Goal: Task Accomplishment & Management: Use online tool/utility

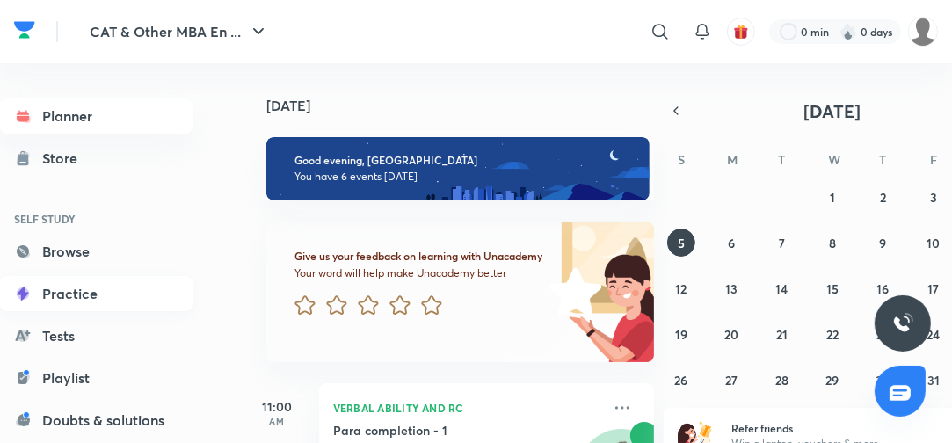
click at [86, 292] on link "Practice" at bounding box center [96, 293] width 193 height 35
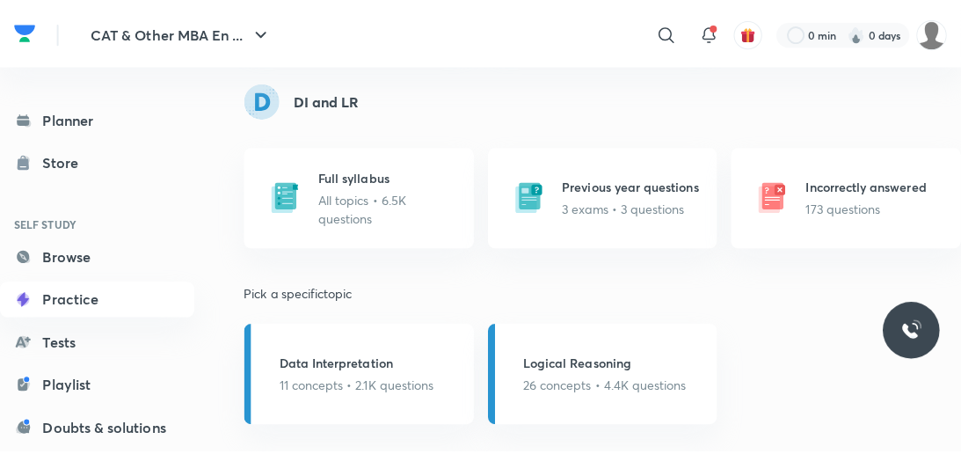
scroll to position [1055, 0]
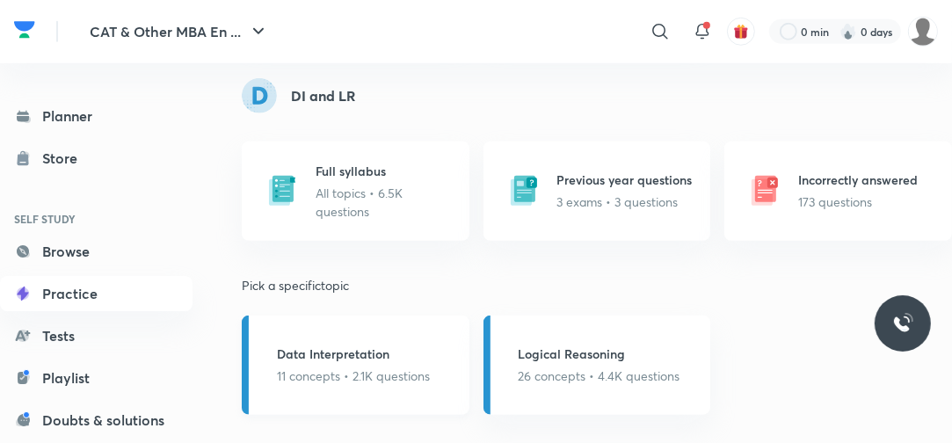
click at [371, 350] on h5 "Data Interpretation" at bounding box center [353, 354] width 153 height 18
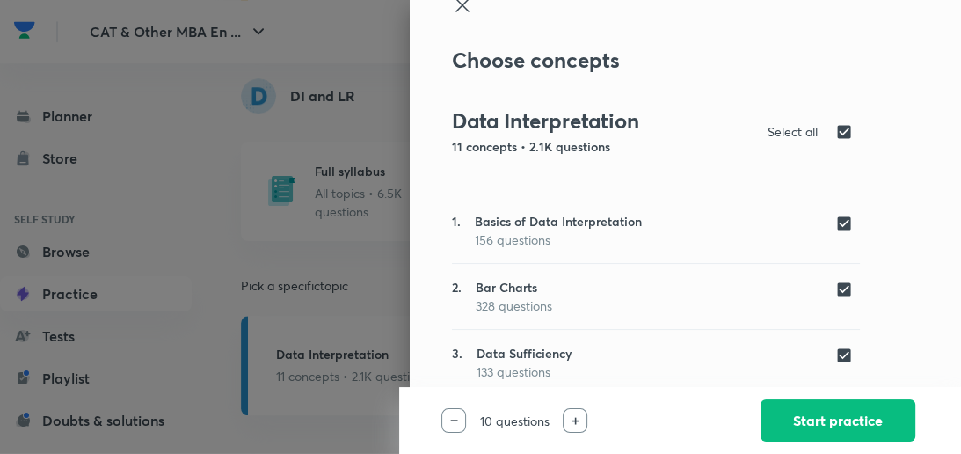
scroll to position [70, 0]
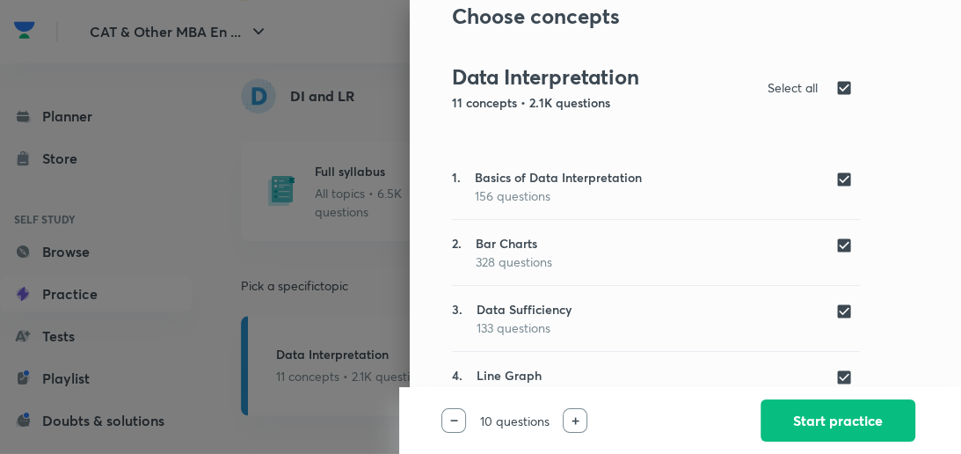
click at [835, 309] on input "checkbox" at bounding box center [847, 311] width 25 height 18
checkbox input "false"
click at [840, 415] on button "Start practice" at bounding box center [837, 418] width 155 height 42
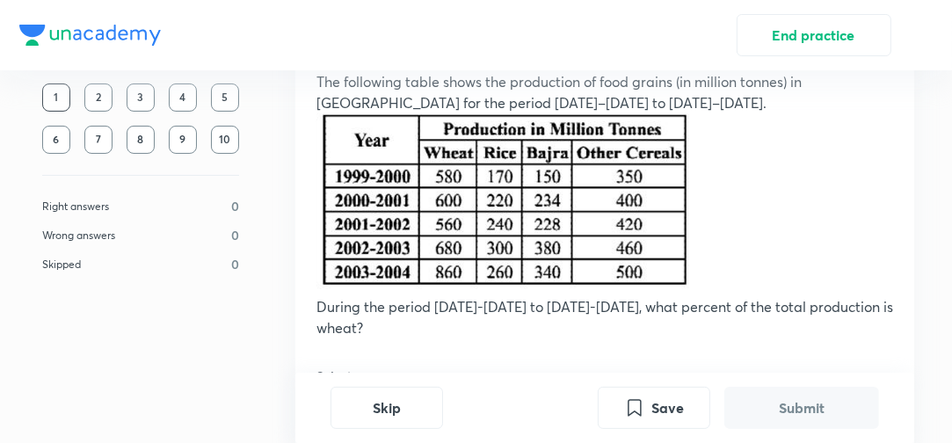
scroll to position [281, 0]
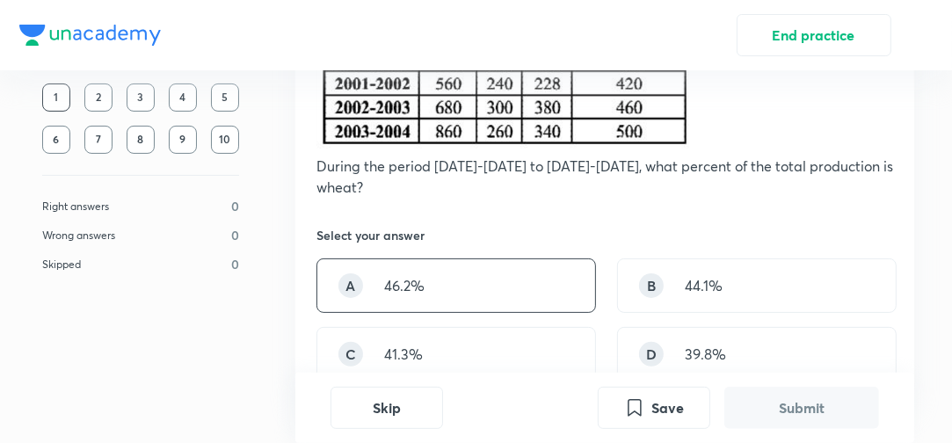
click at [435, 286] on div "A 46.2%" at bounding box center [456, 285] width 280 height 55
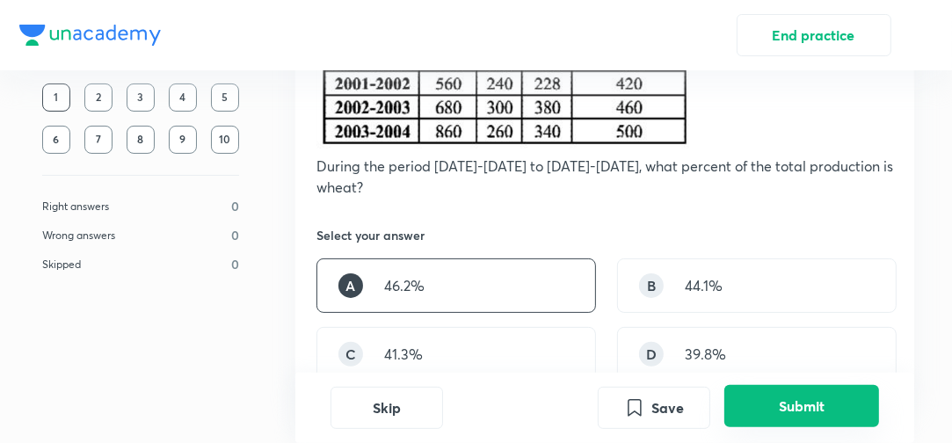
click at [774, 393] on button "Submit" at bounding box center [801, 406] width 155 height 42
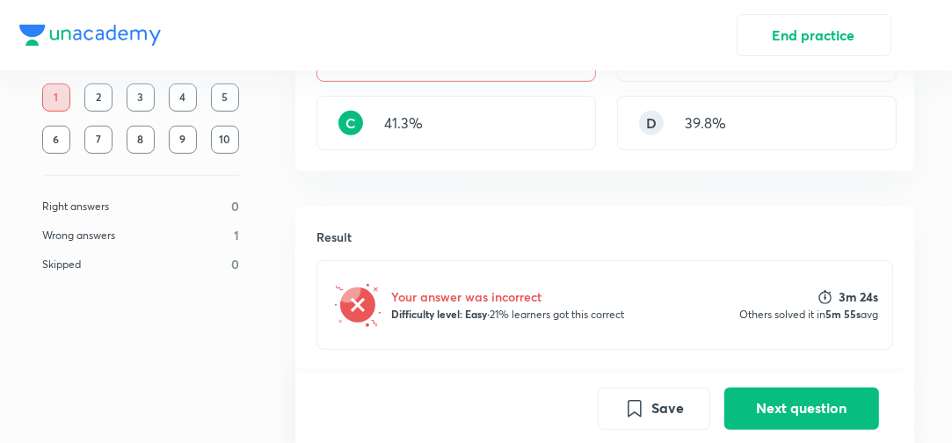
scroll to position [367, 0]
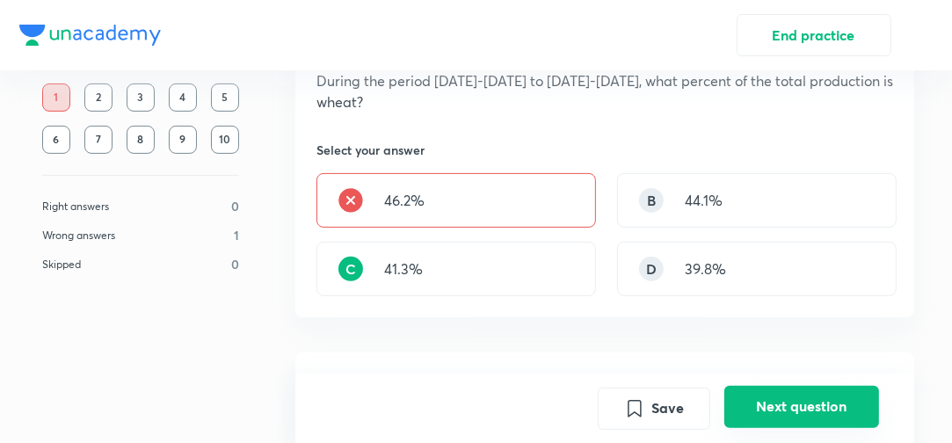
click at [767, 396] on button "Next question" at bounding box center [801, 406] width 155 height 42
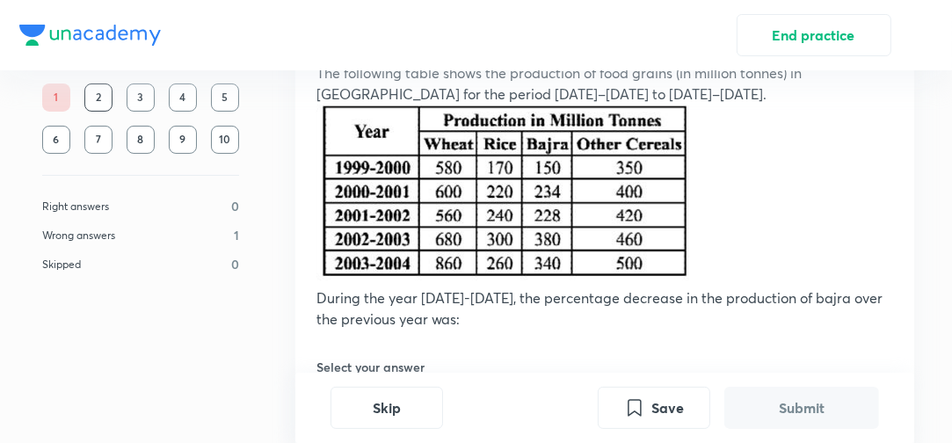
scroll to position [281, 0]
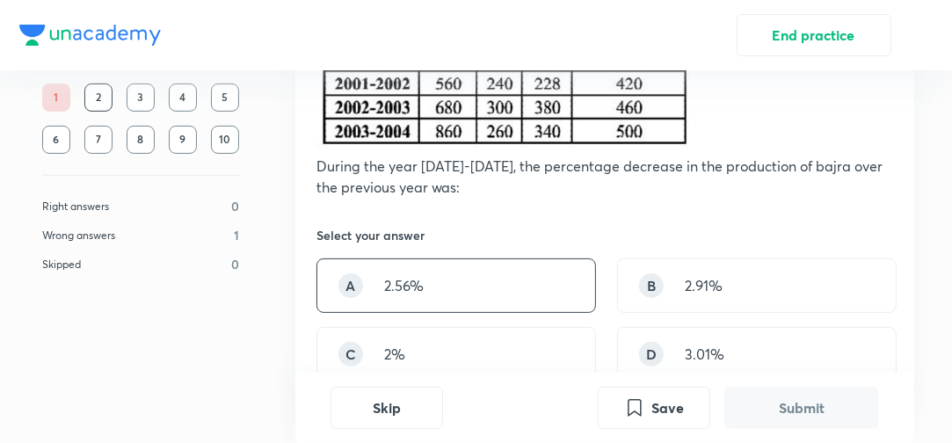
click at [450, 273] on div "A 2.56%" at bounding box center [456, 285] width 280 height 55
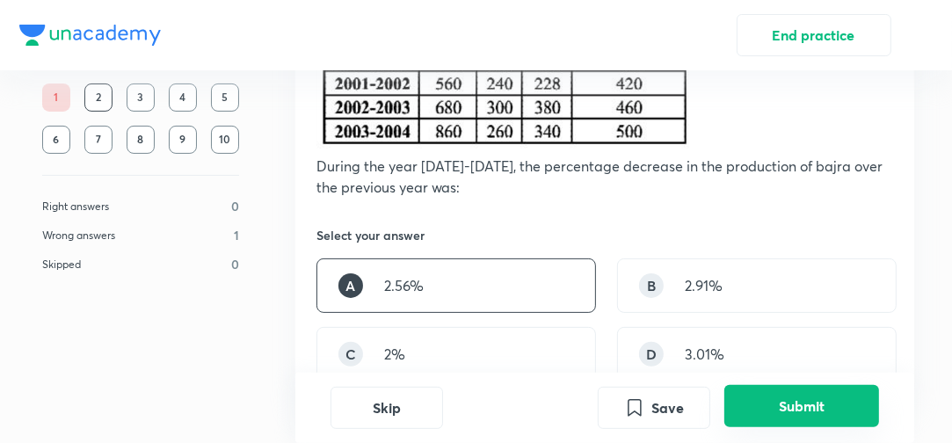
click at [814, 414] on button "Submit" at bounding box center [801, 406] width 155 height 42
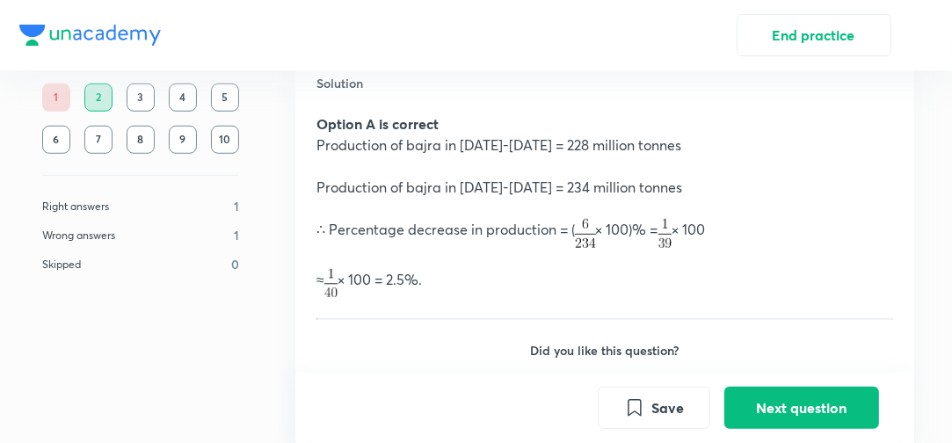
scroll to position [970, 0]
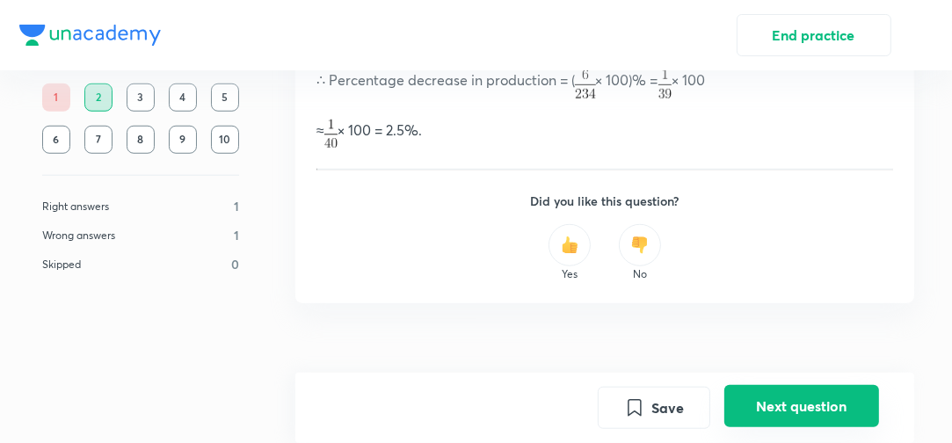
click at [823, 415] on button "Next question" at bounding box center [801, 406] width 155 height 42
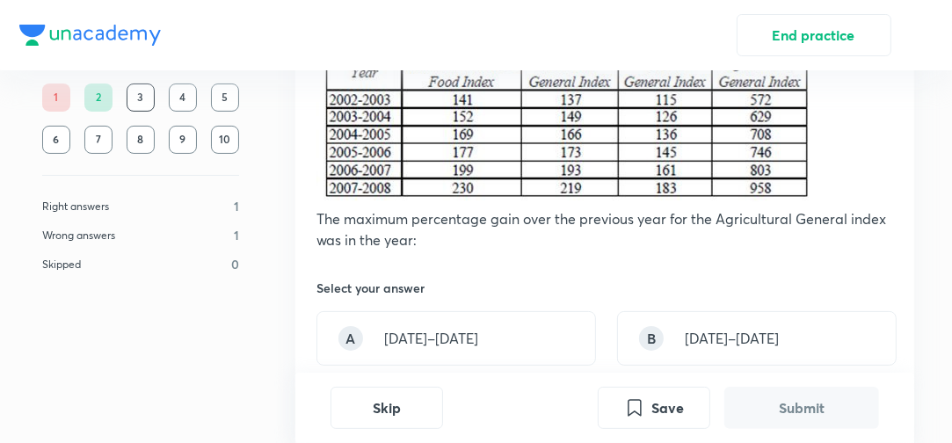
scroll to position [352, 0]
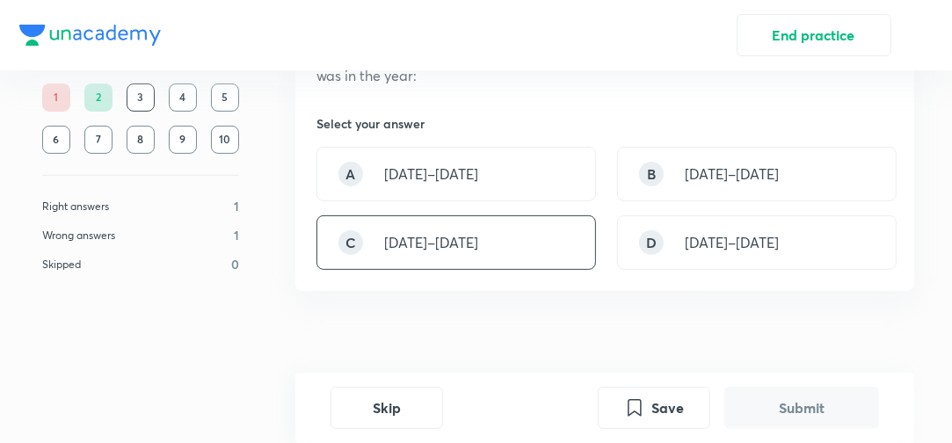
click at [440, 236] on p "[DATE]–[DATE]" at bounding box center [431, 242] width 94 height 21
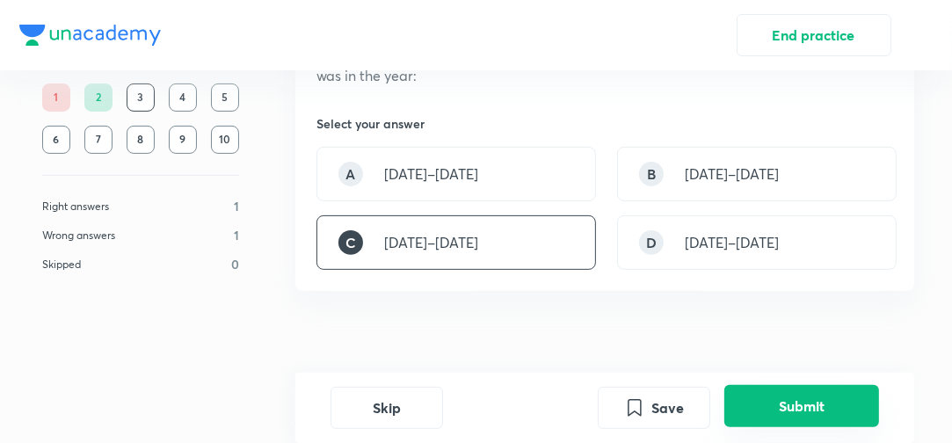
click at [752, 404] on button "Submit" at bounding box center [801, 406] width 155 height 42
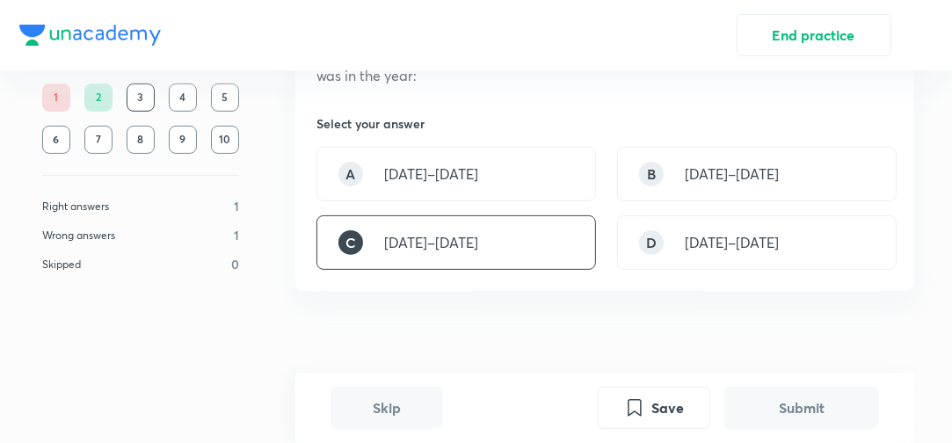
scroll to position [677, 0]
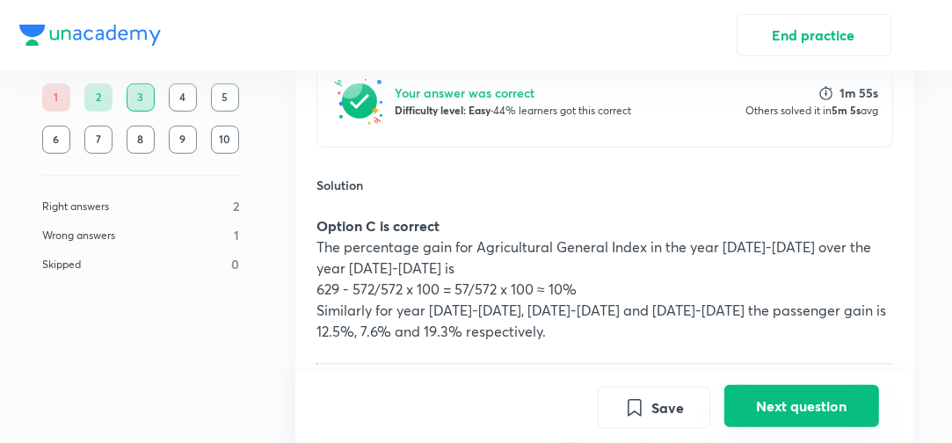
click at [756, 412] on button "Next question" at bounding box center [801, 406] width 155 height 42
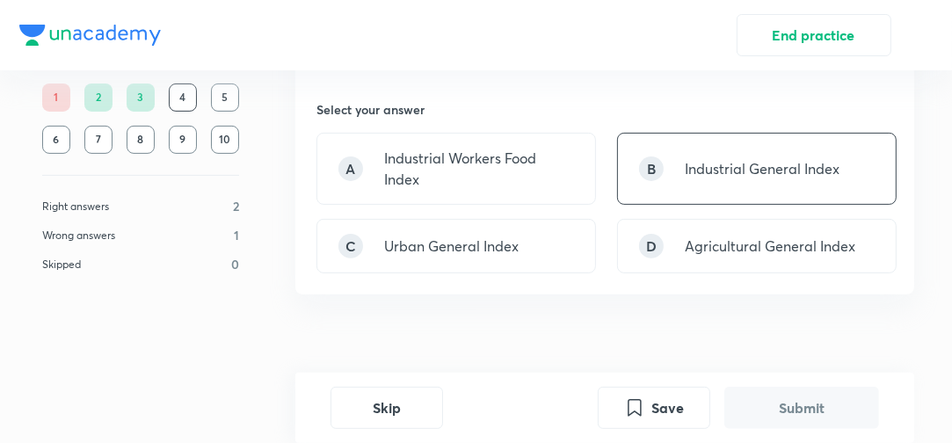
scroll to position [352, 0]
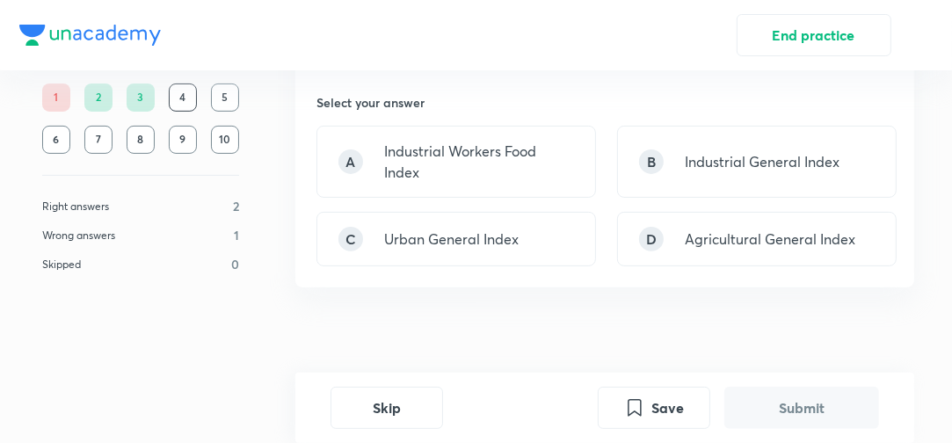
drag, startPoint x: 810, startPoint y: 295, endPoint x: 808, endPoint y: 283, distance: 12.4
click at [809, 287] on div "Question 4 00:25 Answer the following questions on the basis of the information…" at bounding box center [604, 73] width 619 height 639
click at [807, 264] on div "D Agricultural General Index" at bounding box center [757, 239] width 280 height 55
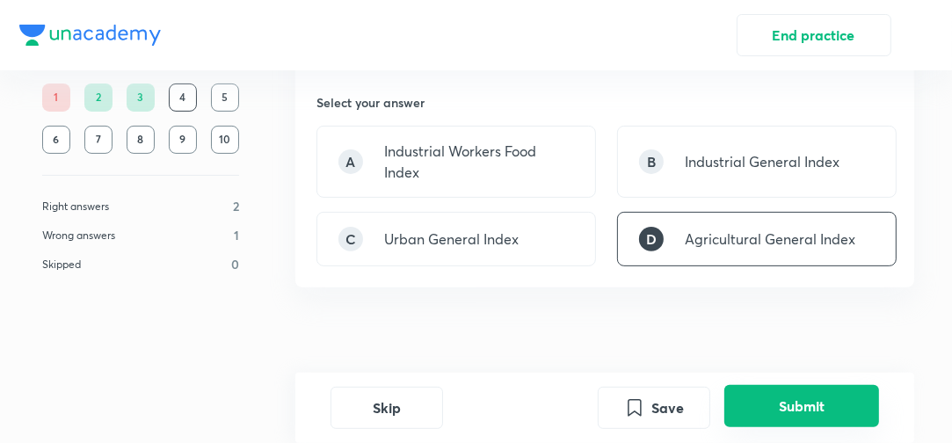
click at [809, 394] on button "Submit" at bounding box center [801, 406] width 155 height 42
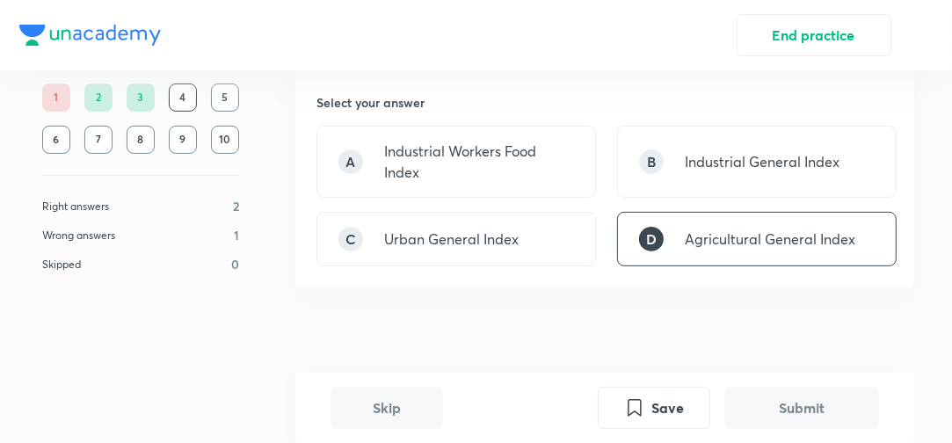
scroll to position [673, 0]
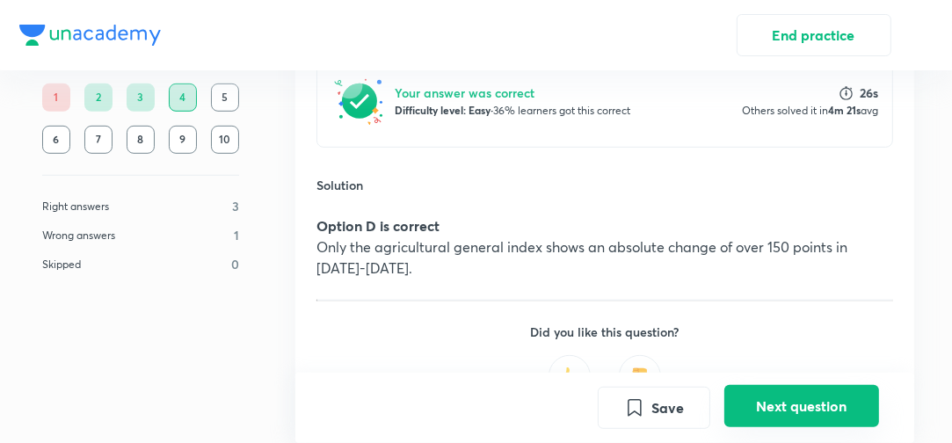
click at [816, 416] on button "Next question" at bounding box center [801, 406] width 155 height 42
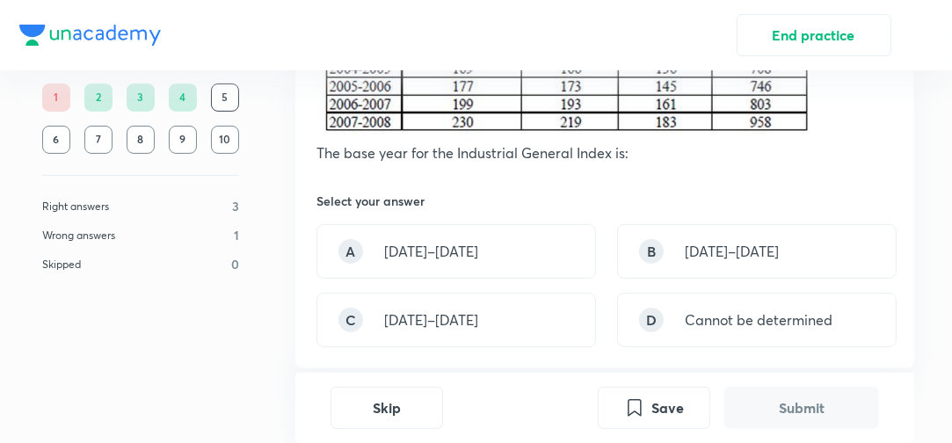
scroll to position [283, 0]
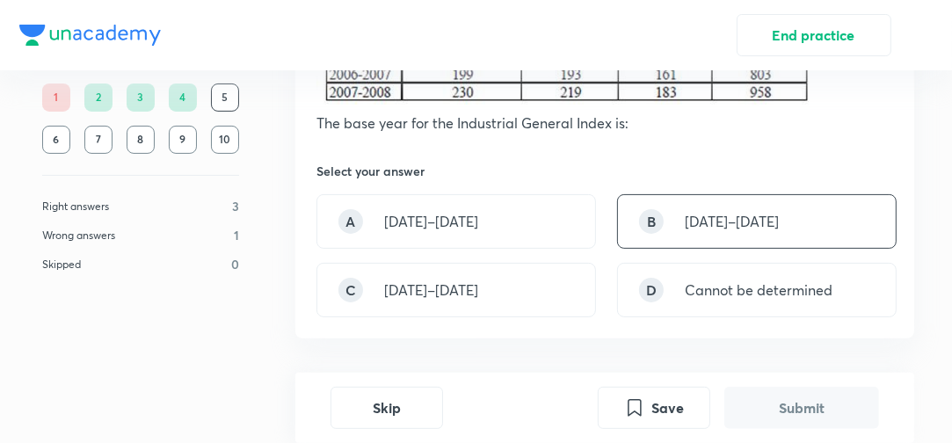
click at [721, 243] on div "B [DATE]–[DATE]" at bounding box center [757, 221] width 280 height 55
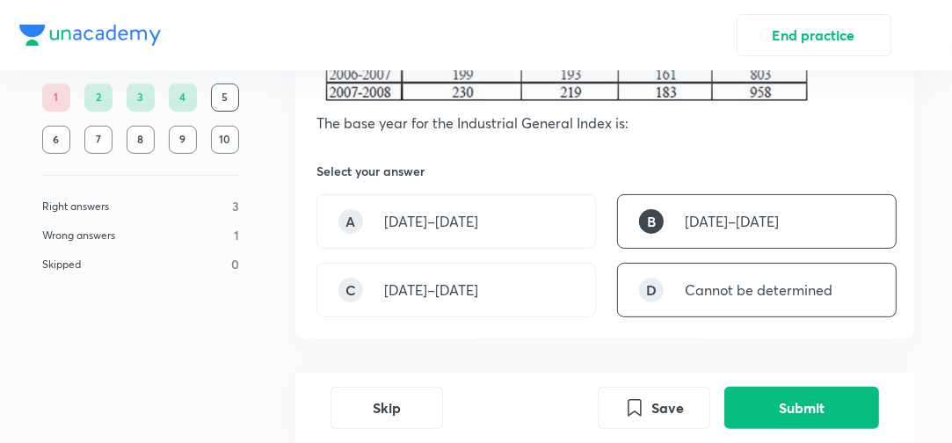
click at [738, 296] on p "Cannot be determined" at bounding box center [759, 290] width 148 height 21
click at [744, 244] on div "B [DATE]–[DATE]" at bounding box center [757, 221] width 280 height 55
drag, startPoint x: 742, startPoint y: 288, endPoint x: 742, endPoint y: 232, distance: 56.3
click at [742, 276] on div "D Cannot be determined" at bounding box center [757, 290] width 280 height 55
click at [742, 231] on p "[DATE]–[DATE]" at bounding box center [732, 221] width 94 height 21
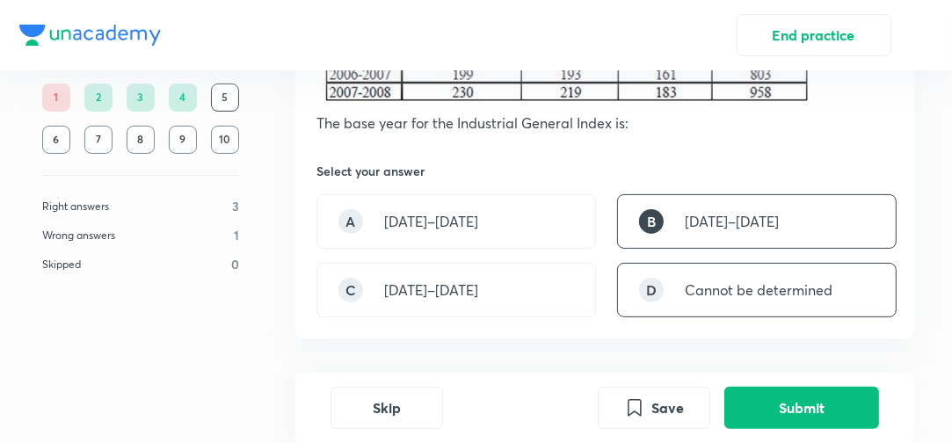
click at [740, 288] on p "Cannot be determined" at bounding box center [759, 290] width 148 height 21
click at [756, 227] on div "B [DATE]–[DATE]" at bounding box center [757, 221] width 280 height 55
click at [789, 384] on div "Skip Save Submit" at bounding box center [604, 408] width 619 height 70
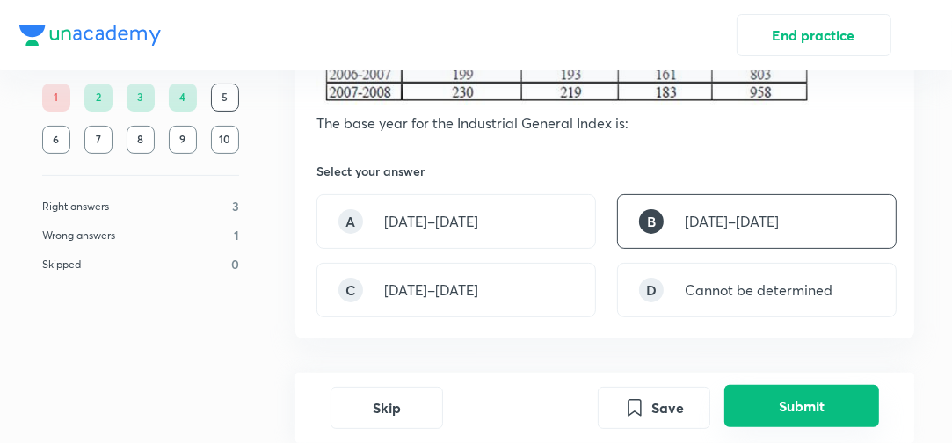
click at [782, 405] on button "Submit" at bounding box center [801, 406] width 155 height 42
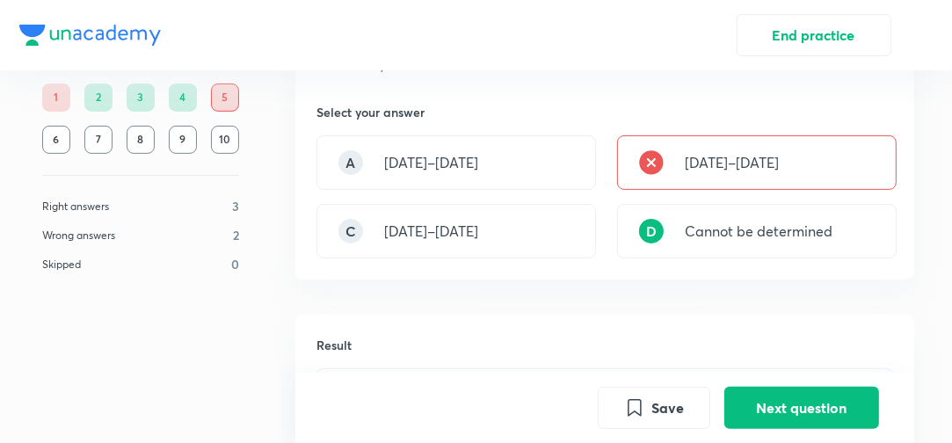
scroll to position [304, 0]
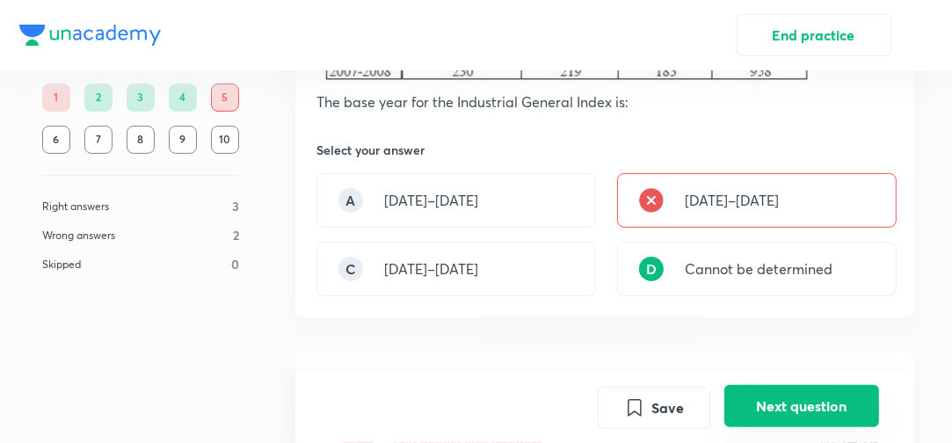
click at [819, 401] on button "Next question" at bounding box center [801, 406] width 155 height 42
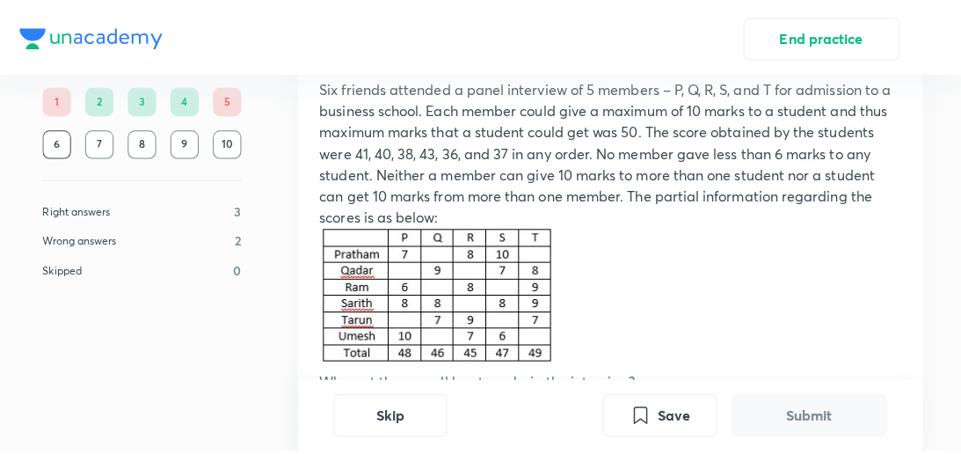
scroll to position [70, 0]
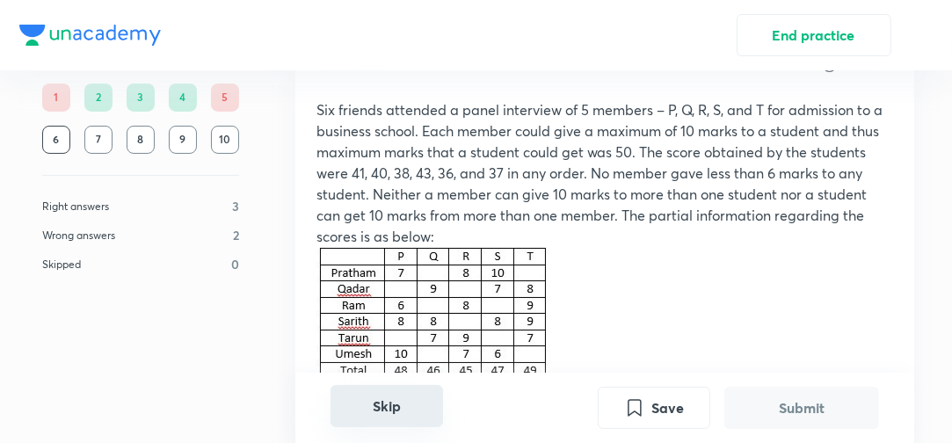
click at [398, 408] on button "Skip" at bounding box center [387, 406] width 113 height 42
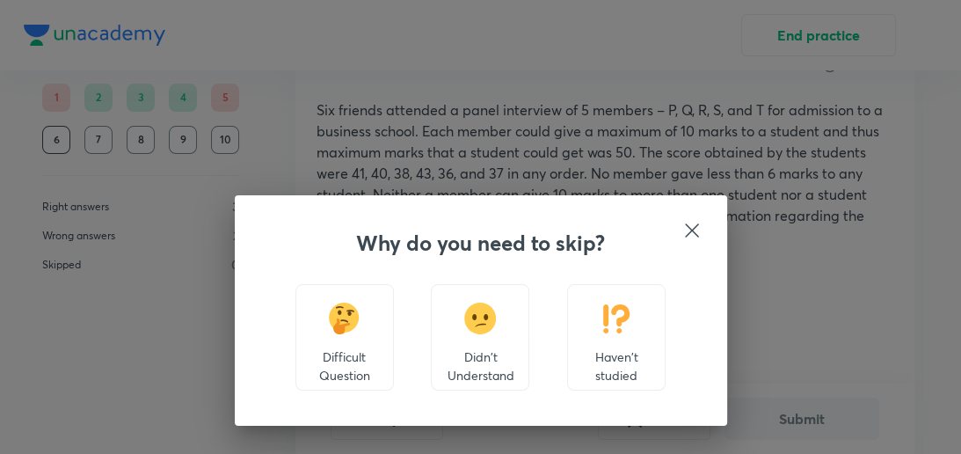
click at [644, 324] on div "Haven't studied" at bounding box center [616, 337] width 98 height 106
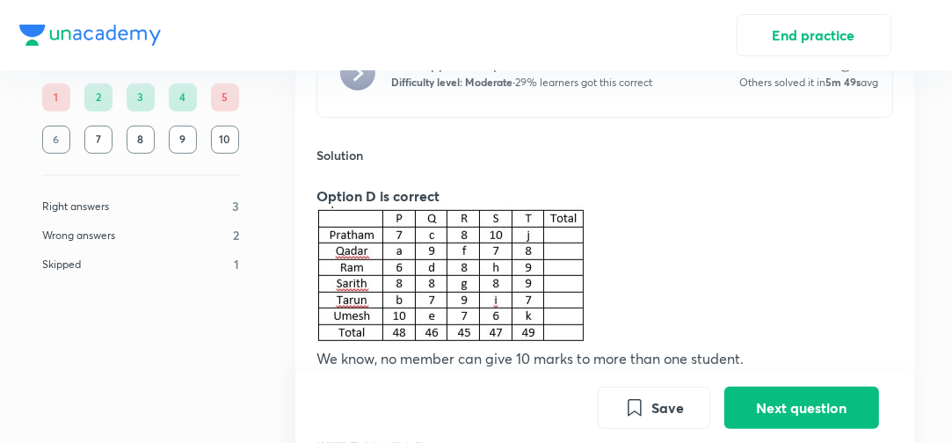
scroll to position [789, 0]
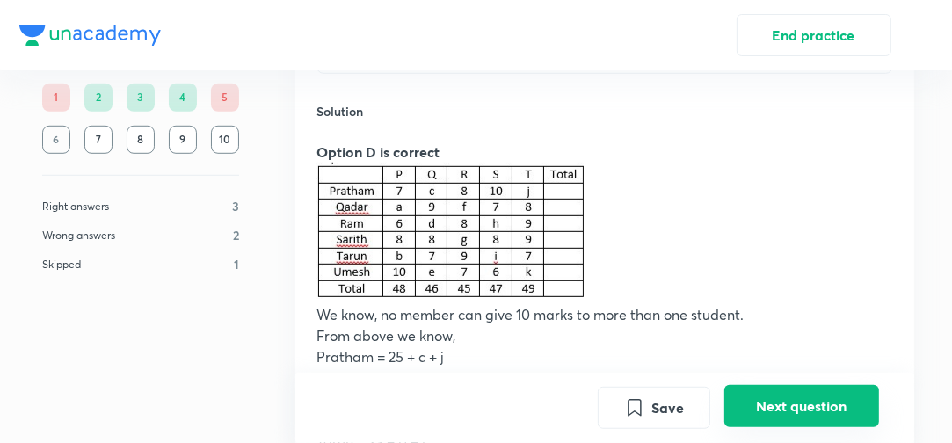
click at [814, 422] on button "Next question" at bounding box center [801, 406] width 155 height 42
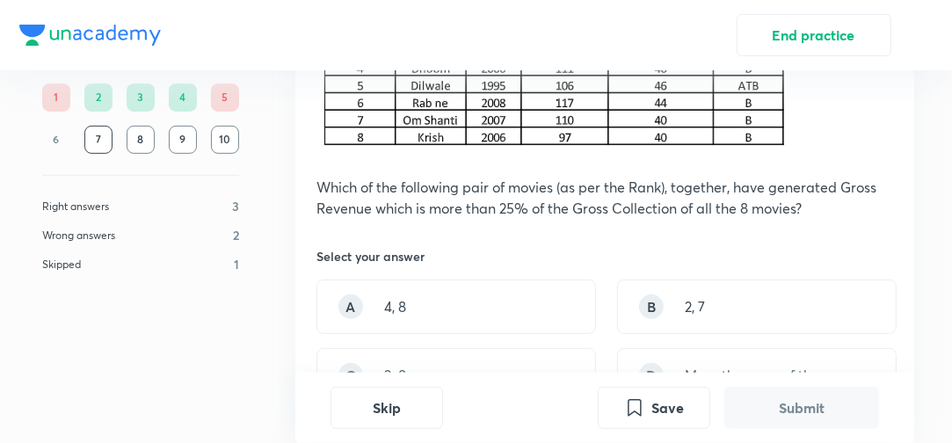
scroll to position [592, 0]
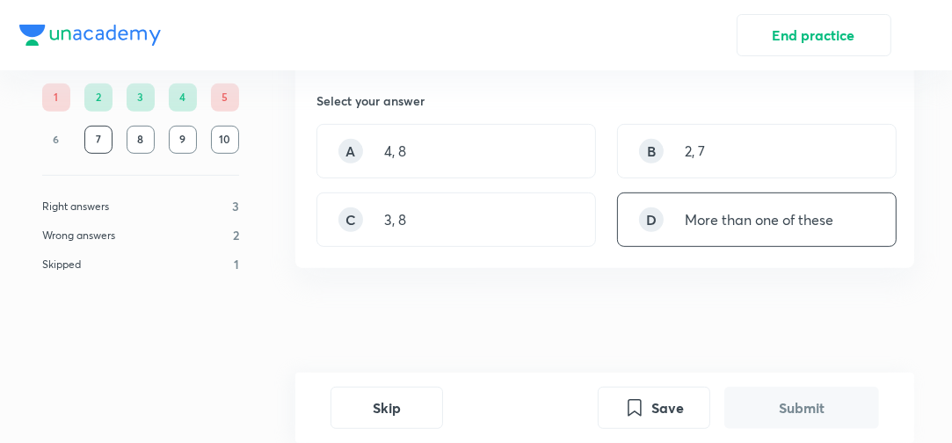
click at [816, 227] on p "More than one of these" at bounding box center [759, 219] width 149 height 21
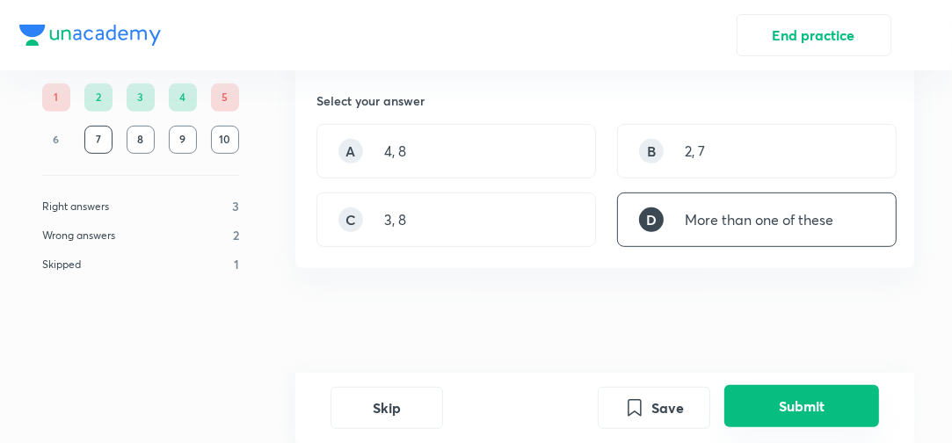
click at [816, 409] on button "Submit" at bounding box center [801, 406] width 155 height 42
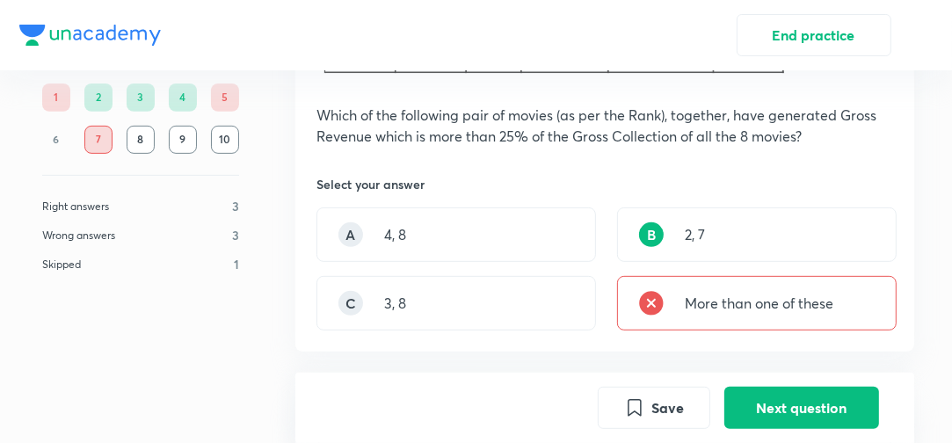
scroll to position [331, 0]
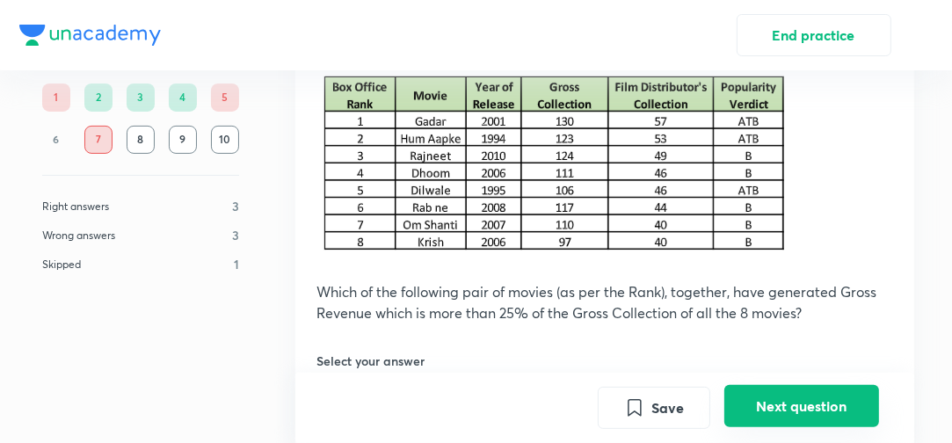
click at [819, 406] on button "Next question" at bounding box center [801, 406] width 155 height 42
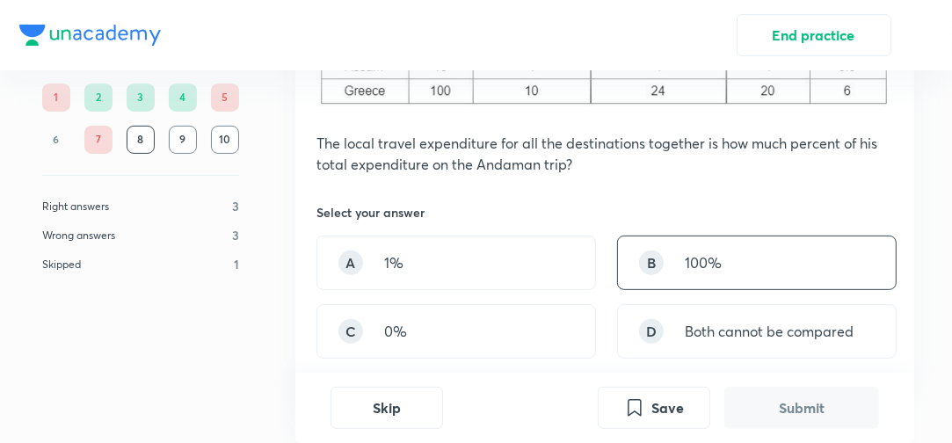
scroll to position [422, 0]
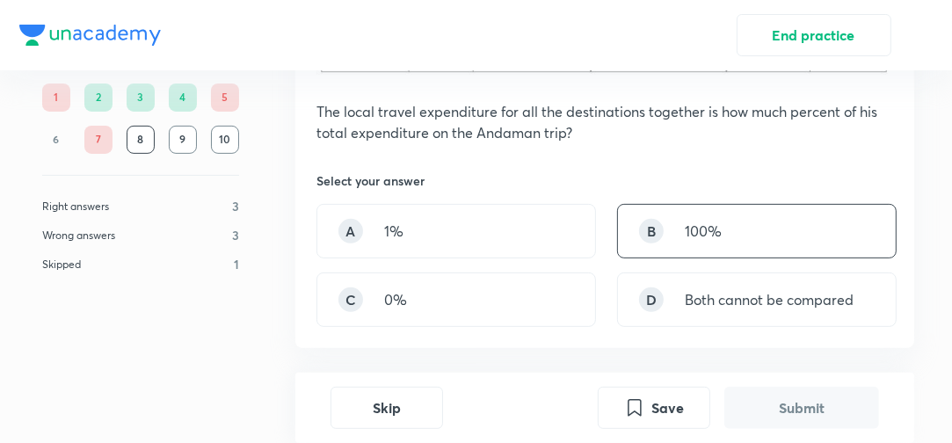
click at [721, 241] on p "100%" at bounding box center [703, 231] width 37 height 21
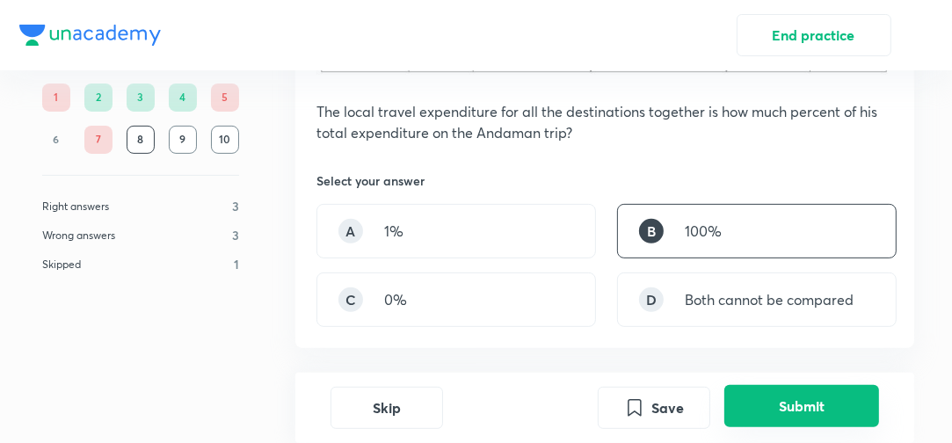
click at [761, 404] on button "Submit" at bounding box center [801, 406] width 155 height 42
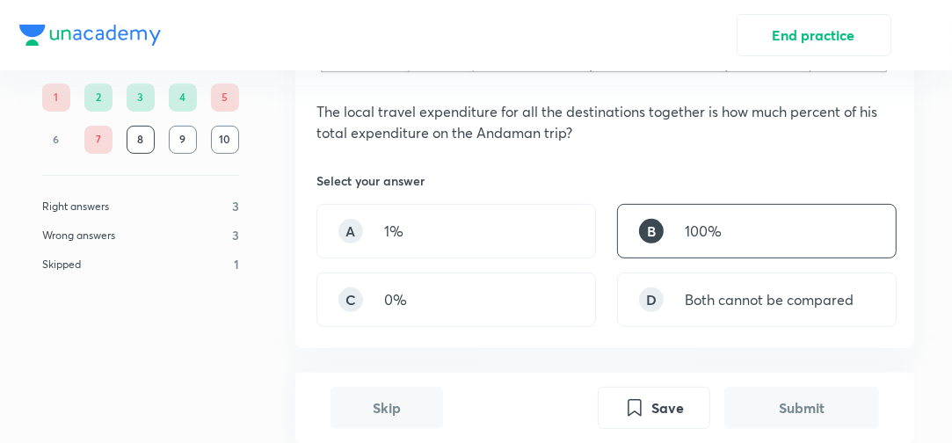
scroll to position [805, 0]
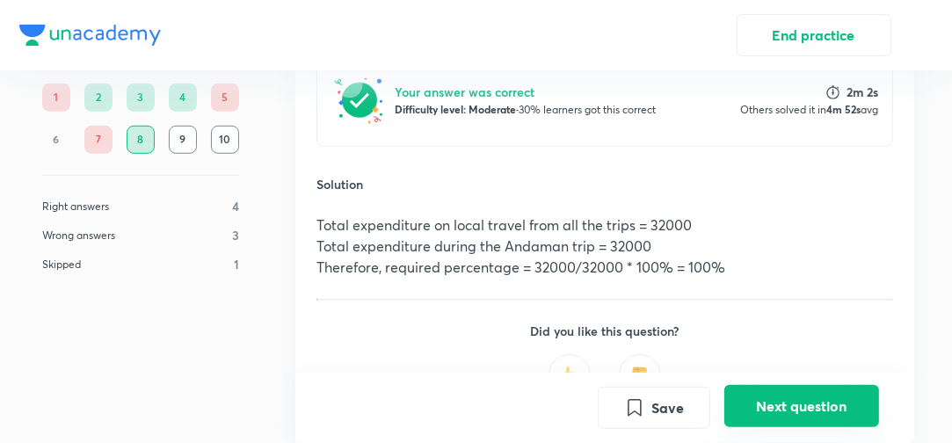
click at [744, 396] on button "Next question" at bounding box center [801, 406] width 155 height 42
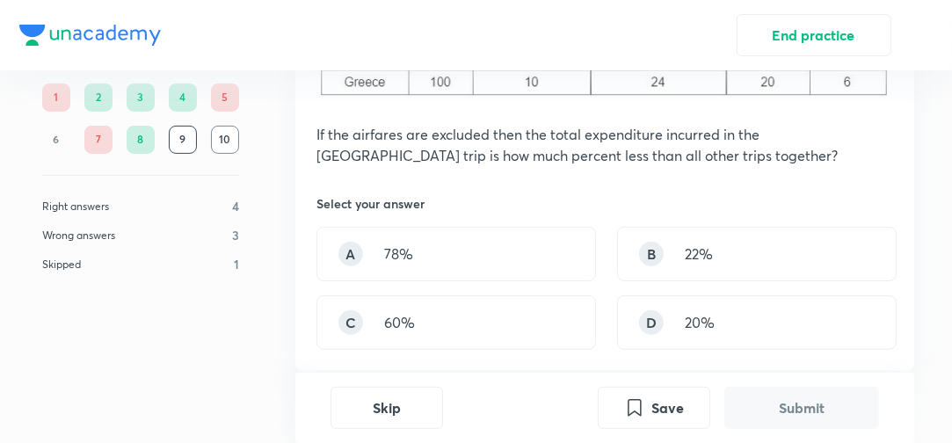
scroll to position [422, 0]
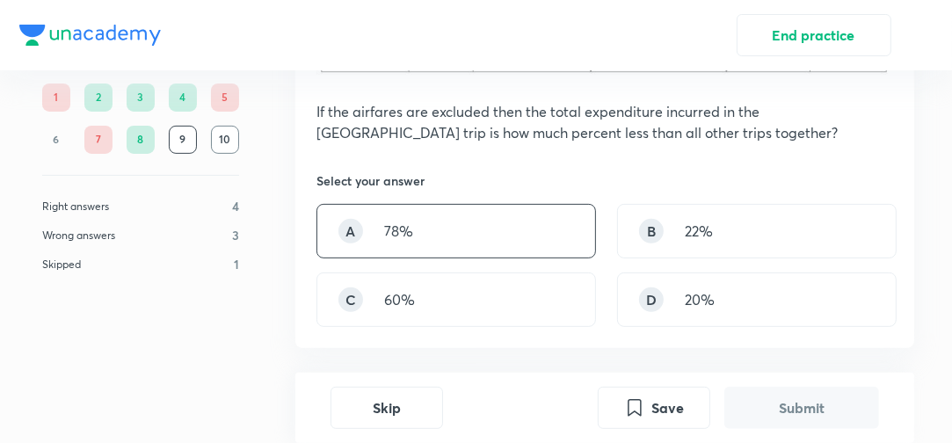
click at [486, 236] on div "A 78%" at bounding box center [456, 231] width 280 height 55
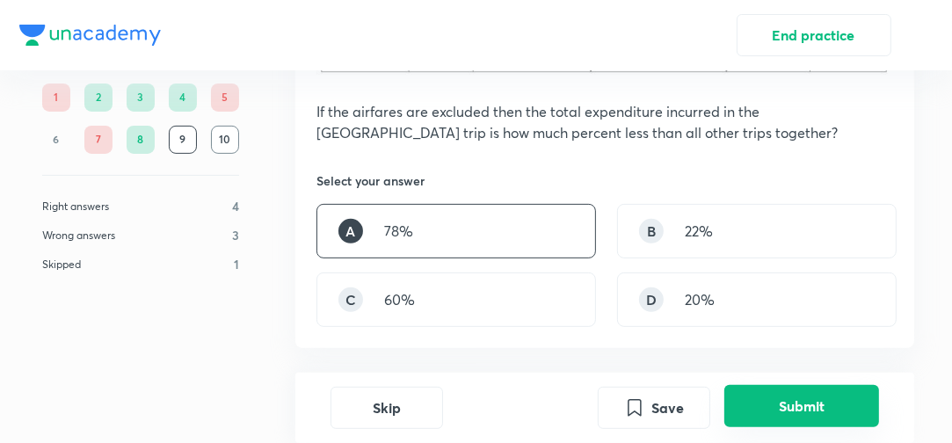
click at [792, 398] on button "Submit" at bounding box center [801, 406] width 155 height 42
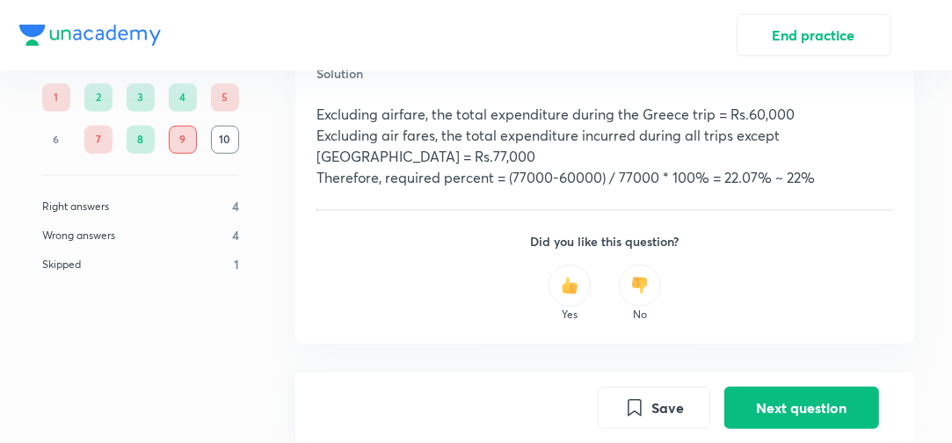
scroll to position [946, 0]
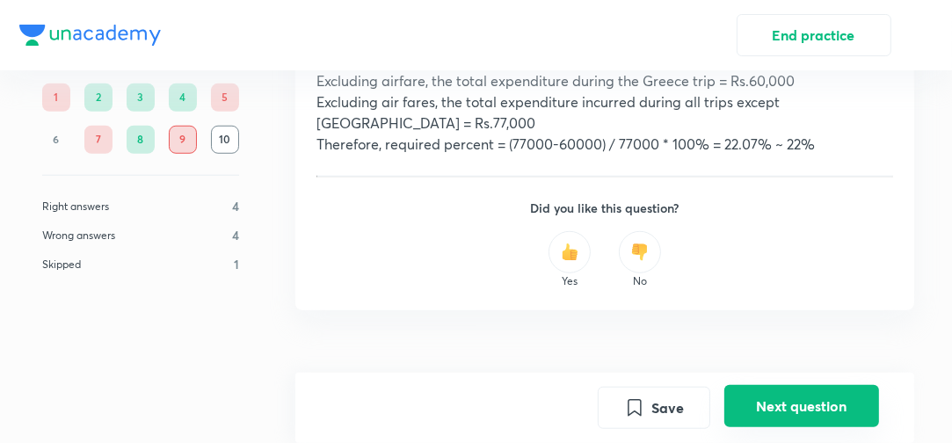
click at [795, 415] on button "Next question" at bounding box center [801, 406] width 155 height 42
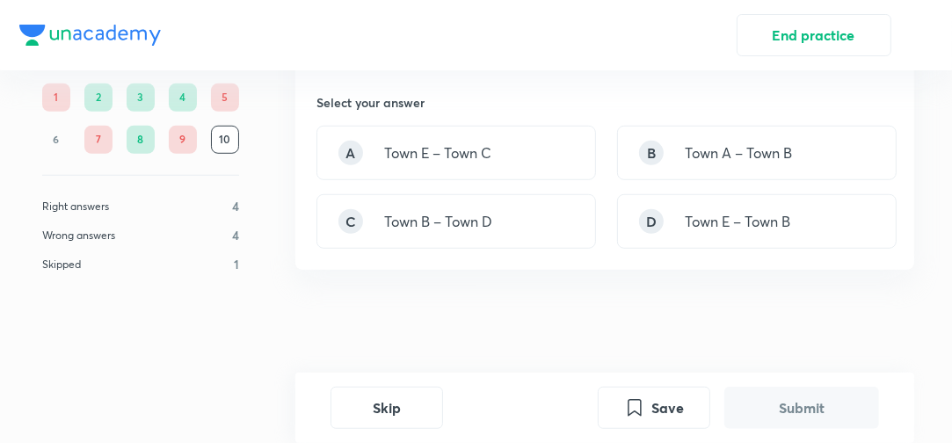
scroll to position [888, 0]
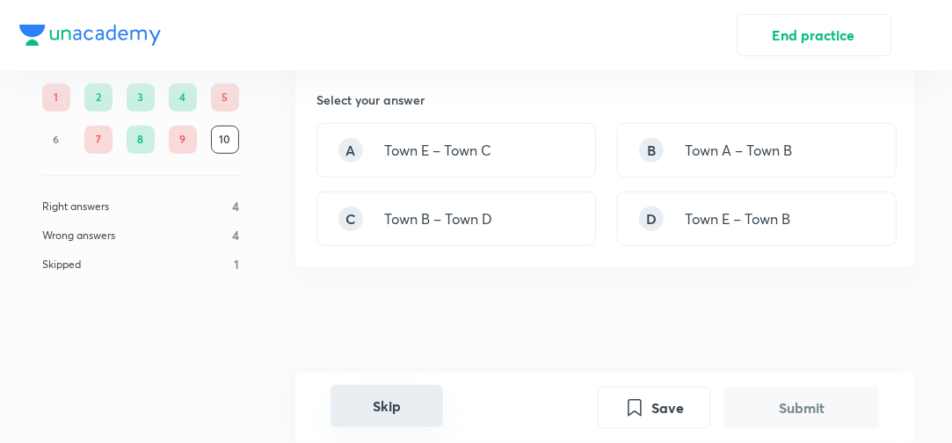
click at [424, 408] on button "Skip" at bounding box center [387, 406] width 113 height 42
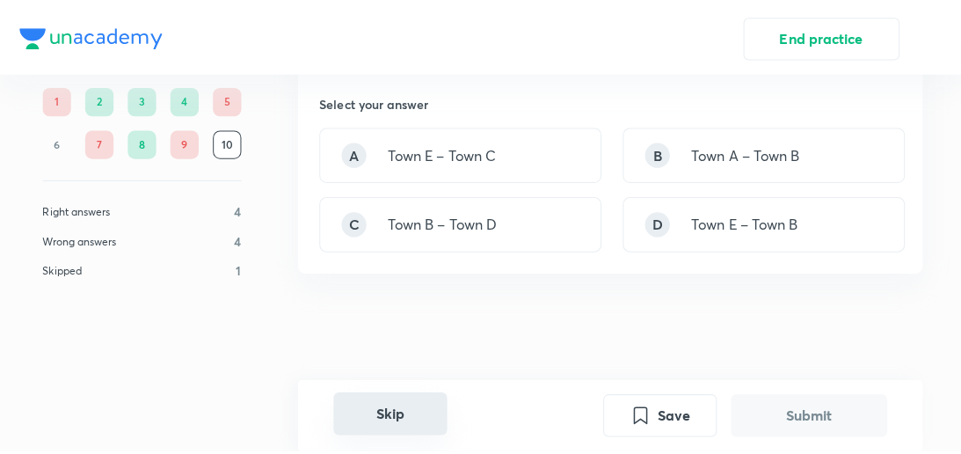
scroll to position [877, 0]
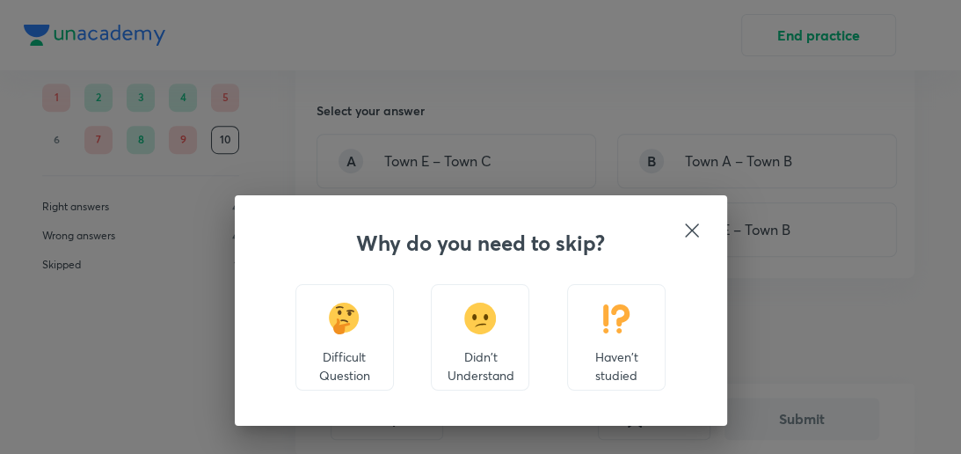
click at [600, 302] on img at bounding box center [616, 318] width 33 height 32
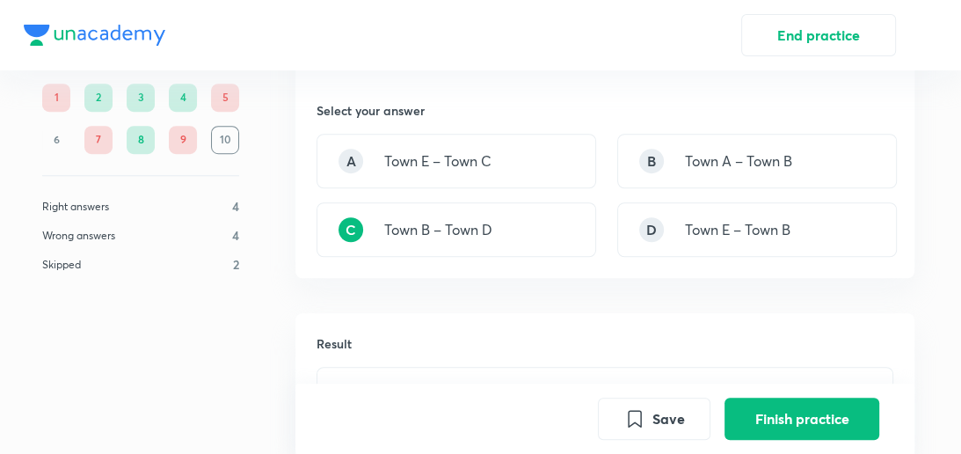
scroll to position [1190, 0]
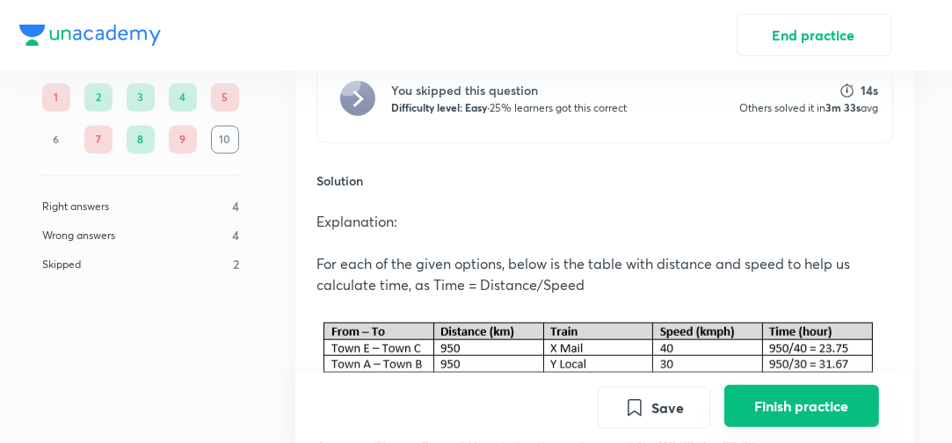
click at [745, 404] on button "Finish practice" at bounding box center [801, 406] width 155 height 42
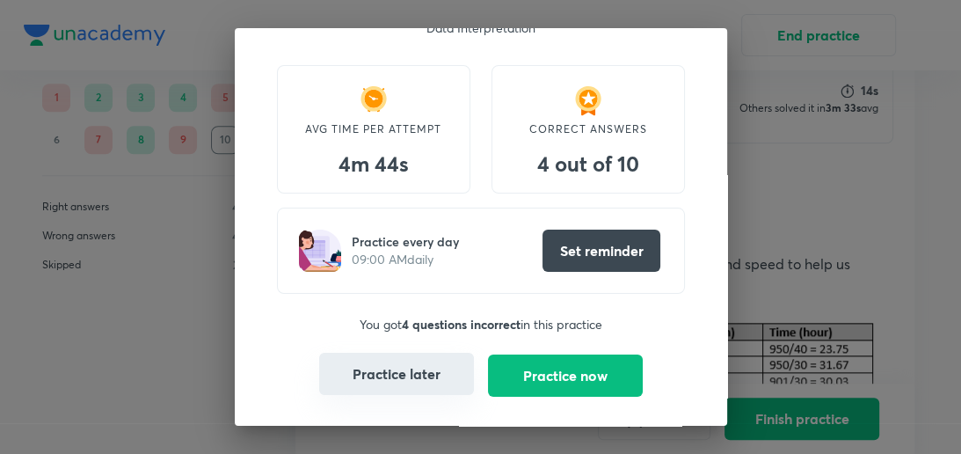
scroll to position [84, 0]
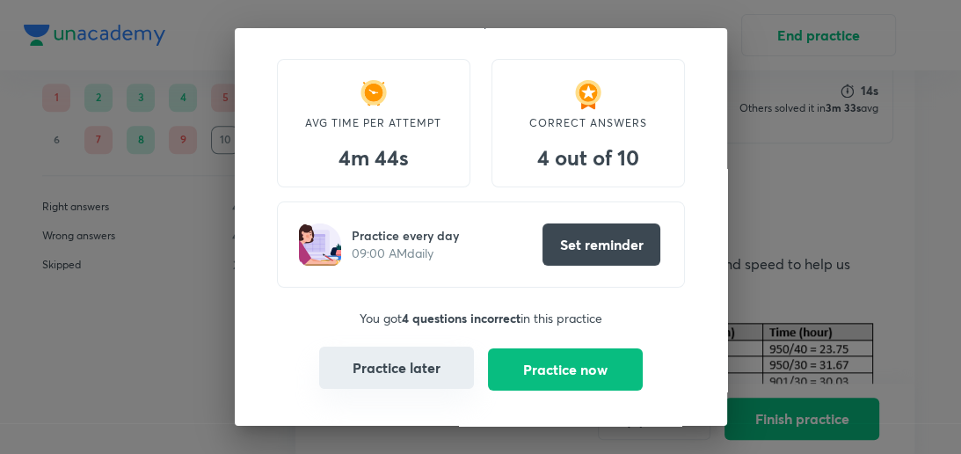
click at [425, 369] on button "Practice later" at bounding box center [396, 367] width 155 height 42
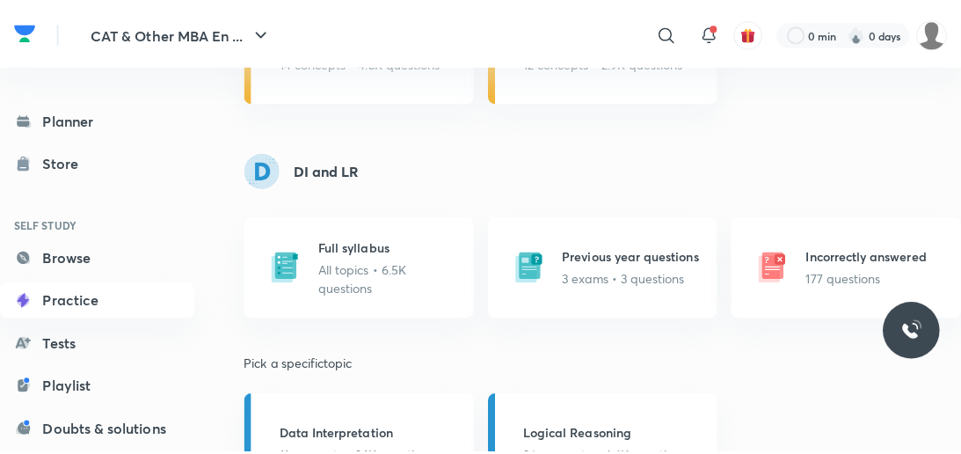
scroll to position [1125, 0]
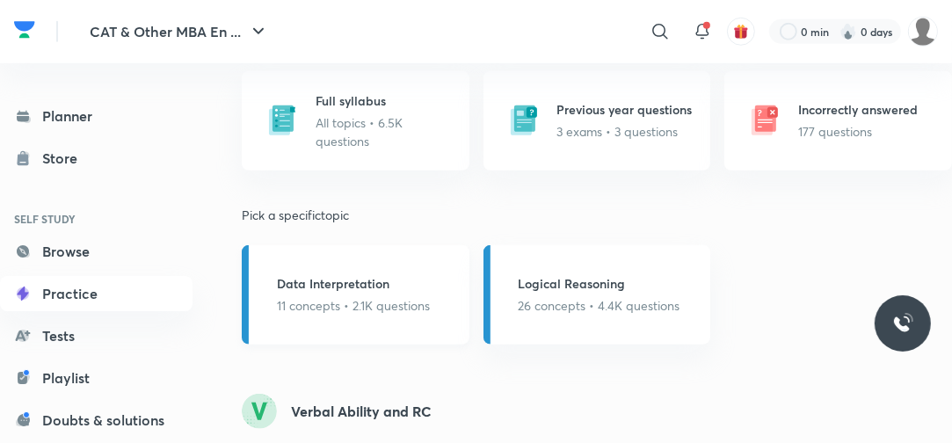
click at [396, 278] on h5 "Data Interpretation" at bounding box center [353, 283] width 153 height 18
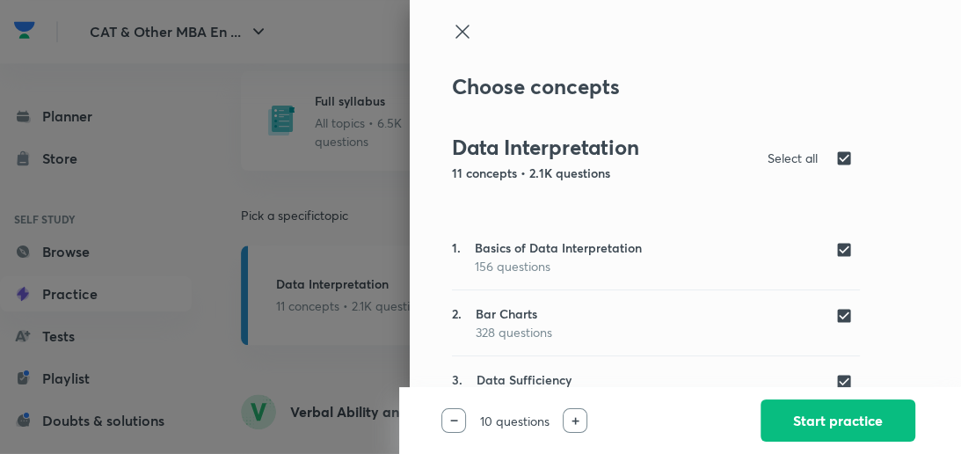
click at [837, 383] on input "checkbox" at bounding box center [847, 382] width 25 height 18
checkbox input "false"
click at [830, 411] on button "Start practice" at bounding box center [837, 418] width 155 height 42
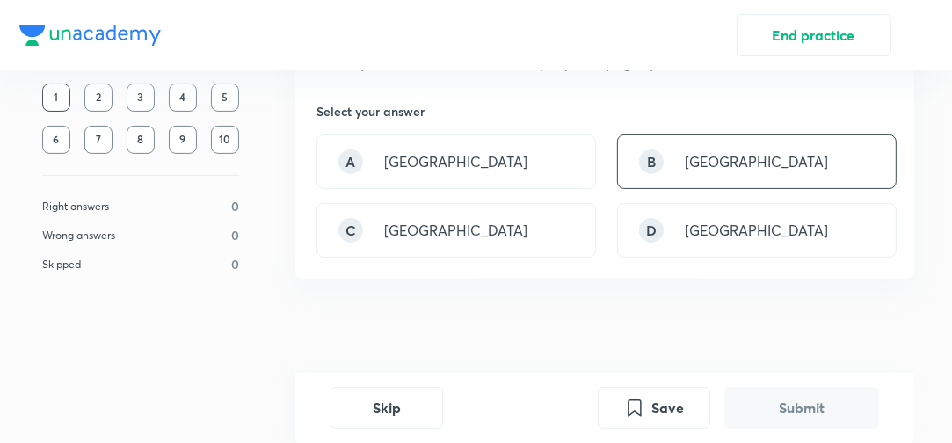
scroll to position [331, 0]
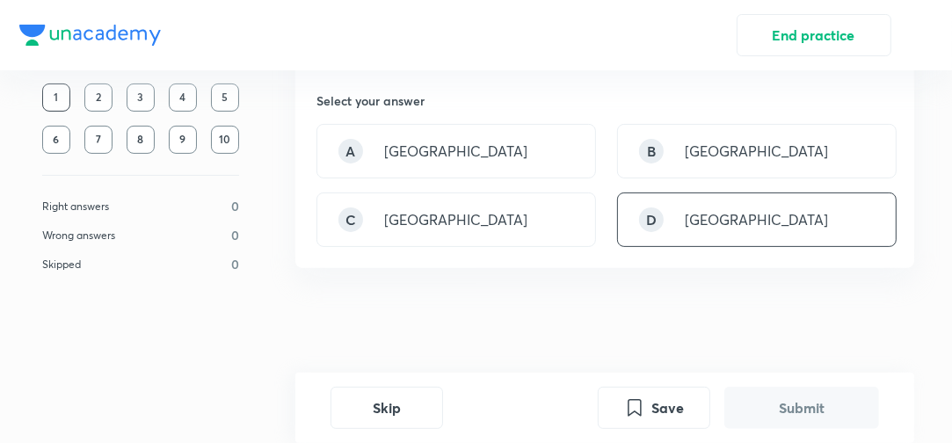
click at [759, 229] on div "D [GEOGRAPHIC_DATA]" at bounding box center [757, 220] width 280 height 55
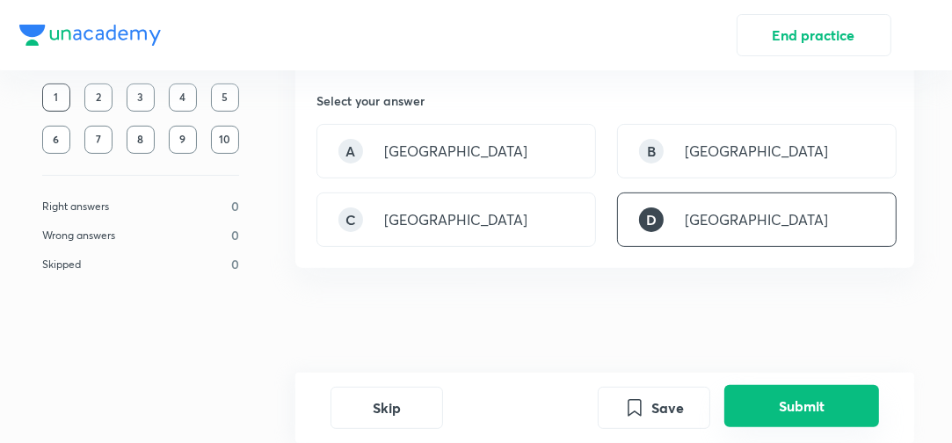
click at [830, 418] on button "Submit" at bounding box center [801, 406] width 155 height 42
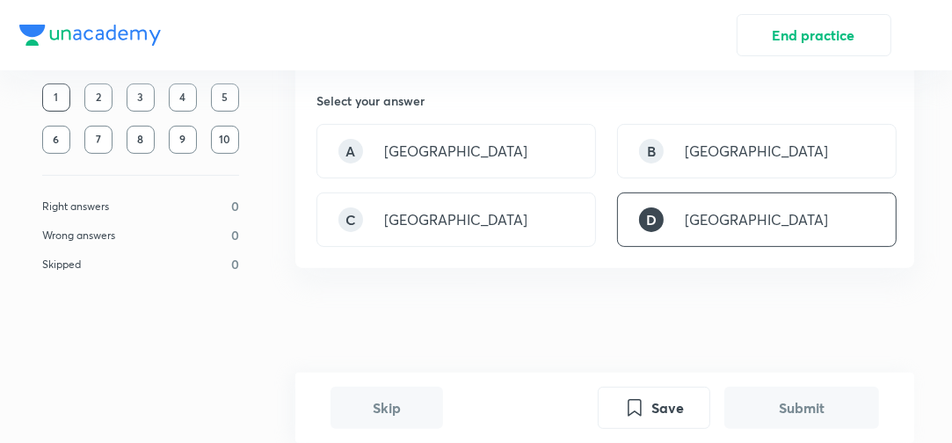
scroll to position [633, 0]
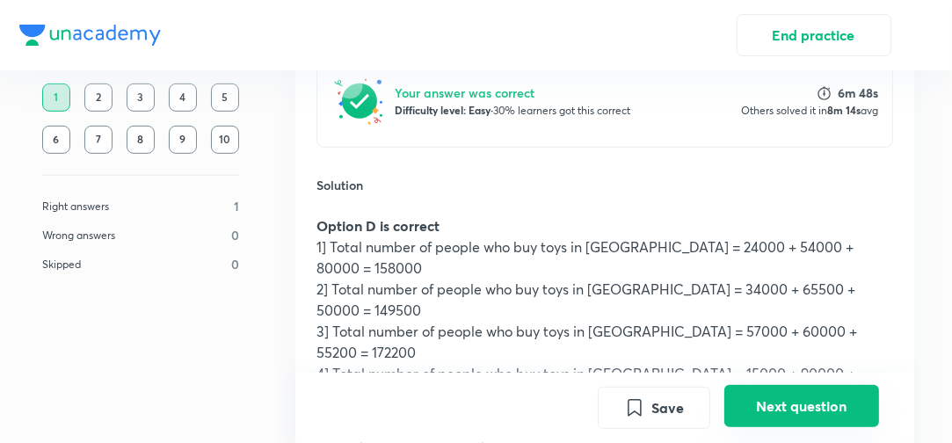
click at [817, 402] on button "Next question" at bounding box center [801, 406] width 155 height 42
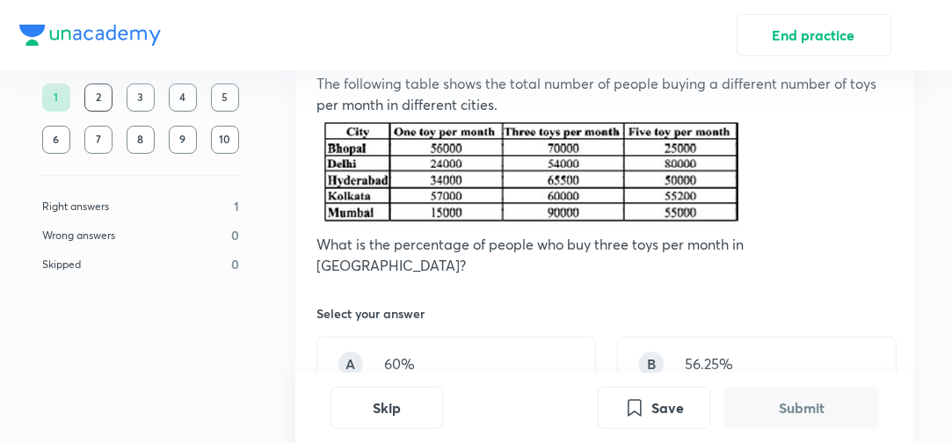
scroll to position [141, 0]
